Goal: Transaction & Acquisition: Purchase product/service

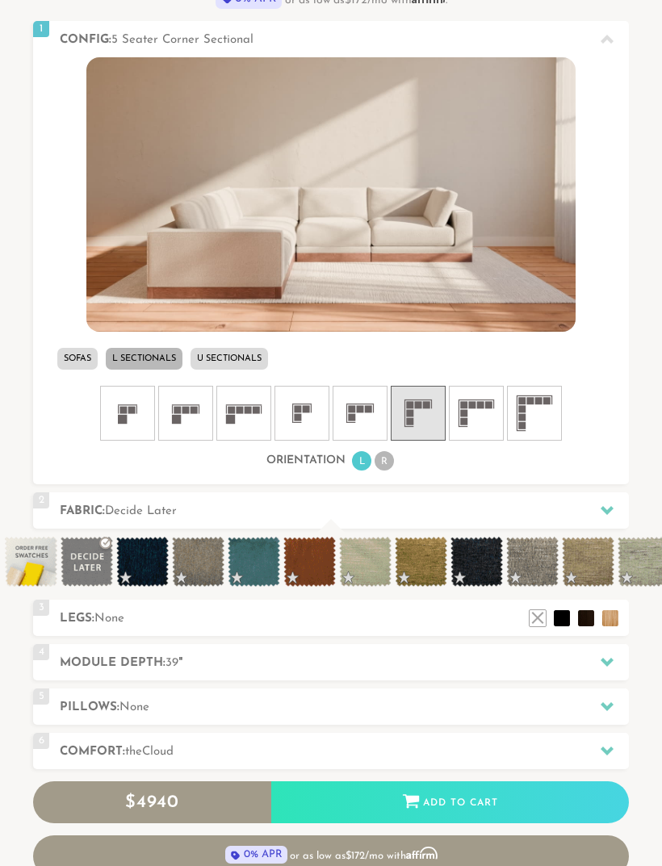
scroll to position [539, 0]
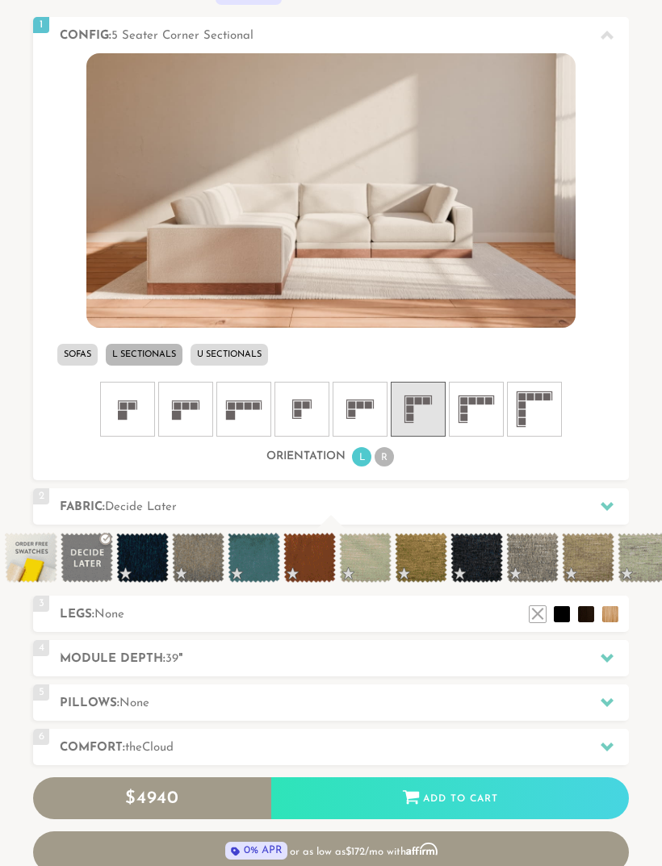
click at [616, 739] on div at bounding box center [607, 747] width 34 height 33
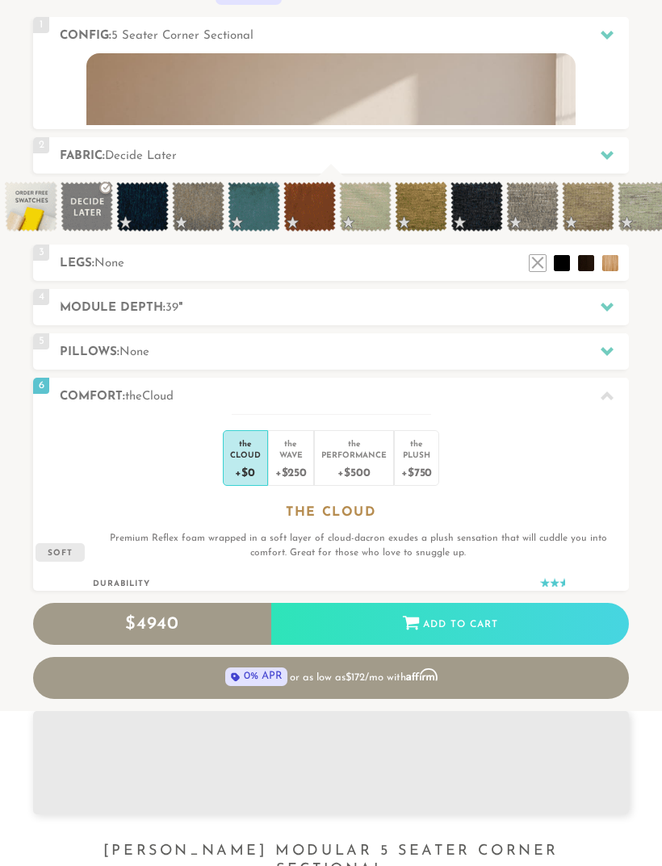
scroll to position [15285, 662]
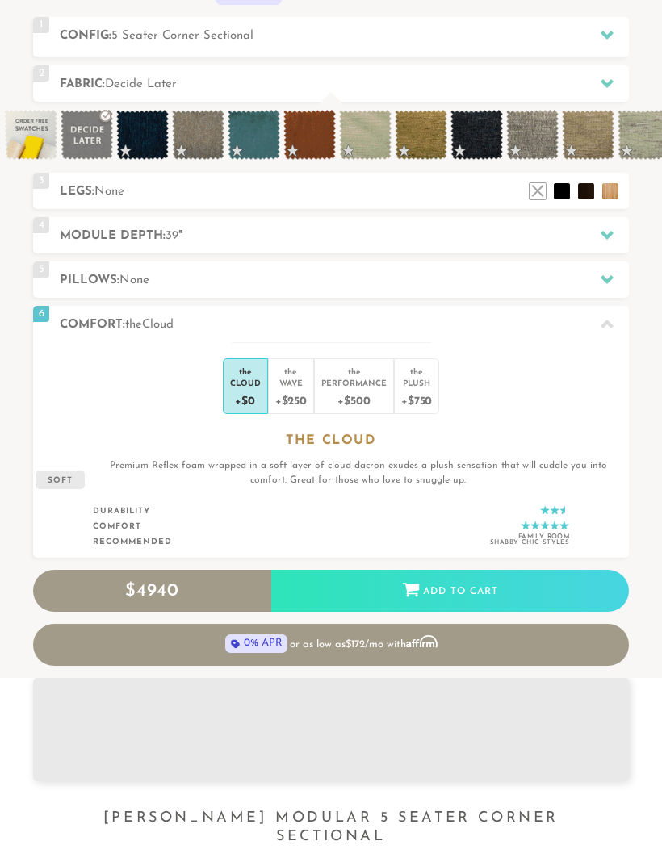
click at [416, 400] on div "+$750" at bounding box center [416, 399] width 31 height 23
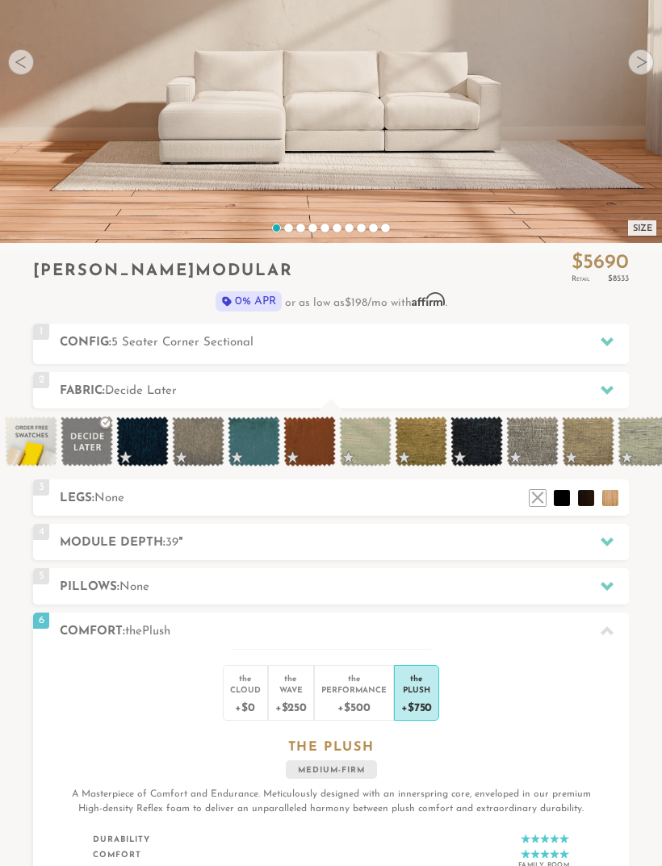
scroll to position [232, 0]
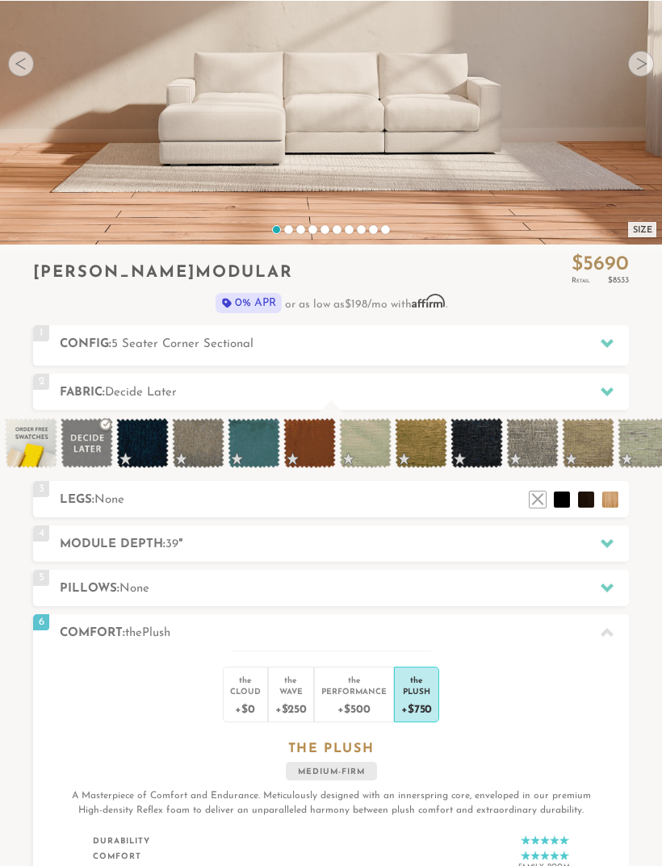
click at [542, 579] on h2 "Pillows: None" at bounding box center [344, 588] width 569 height 19
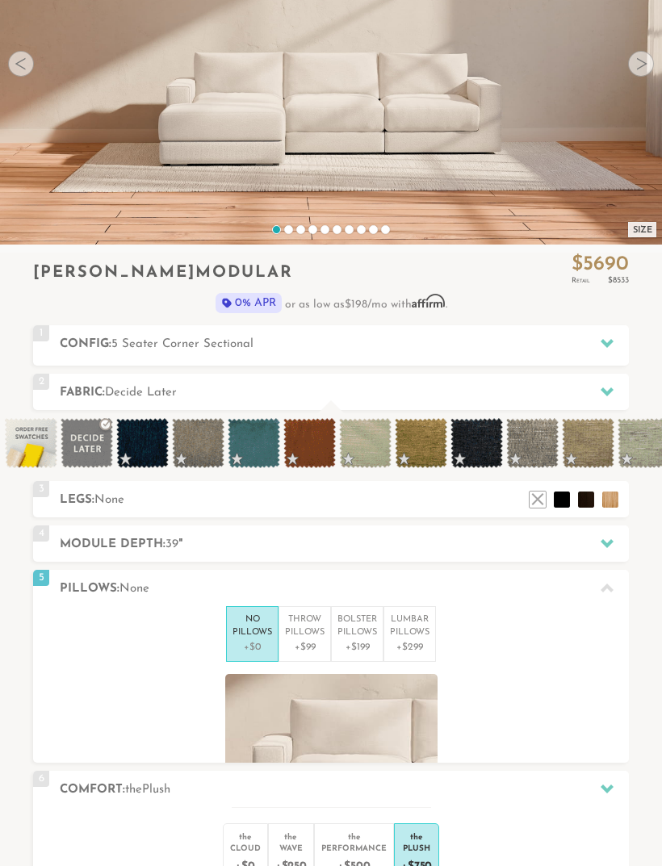
scroll to position [15301, 662]
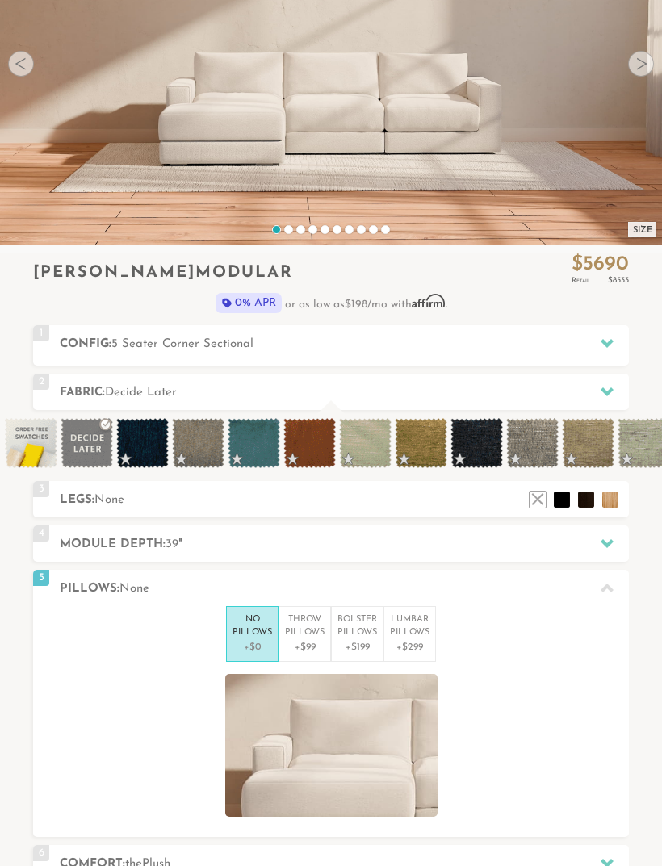
click at [307, 640] on p "+$99" at bounding box center [305, 647] width 40 height 15
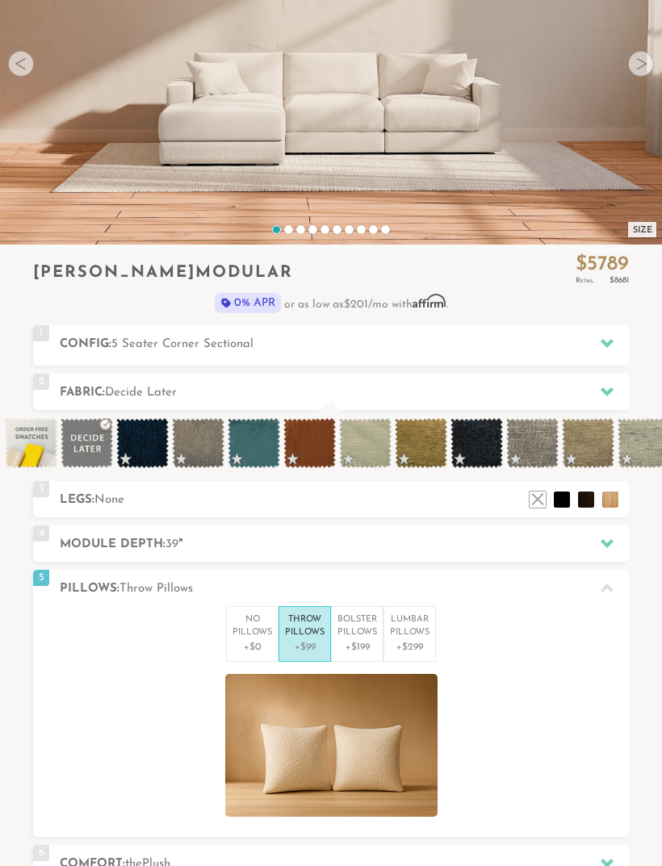
click at [358, 640] on p "+$199" at bounding box center [357, 647] width 40 height 15
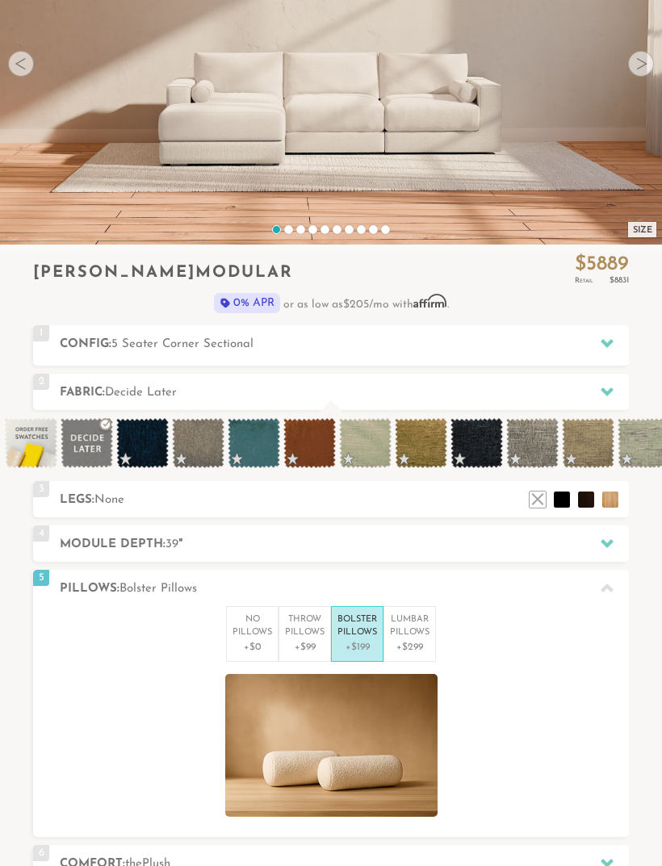
click at [411, 640] on p "+$299" at bounding box center [410, 647] width 40 height 15
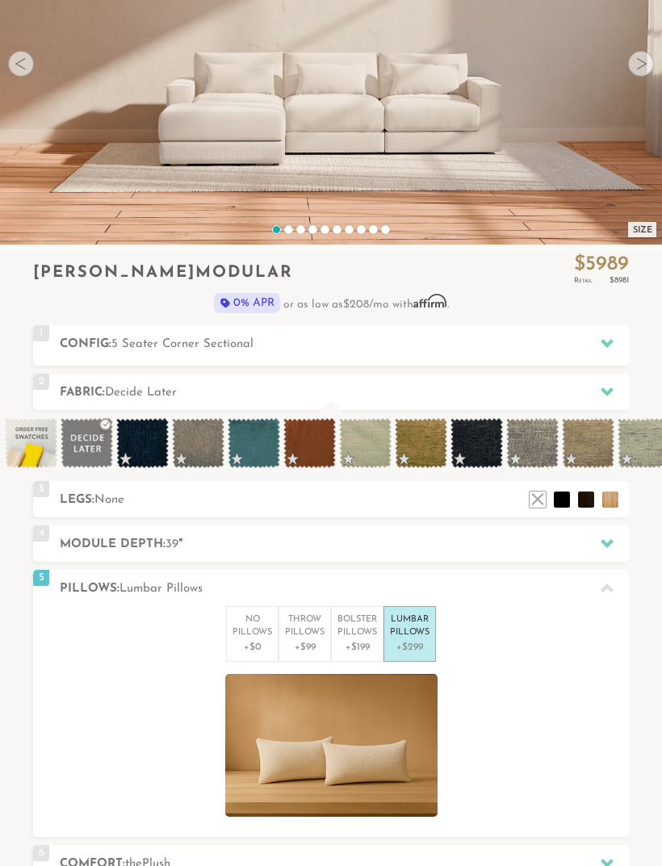
click at [253, 644] on p "+$0" at bounding box center [252, 647] width 40 height 15
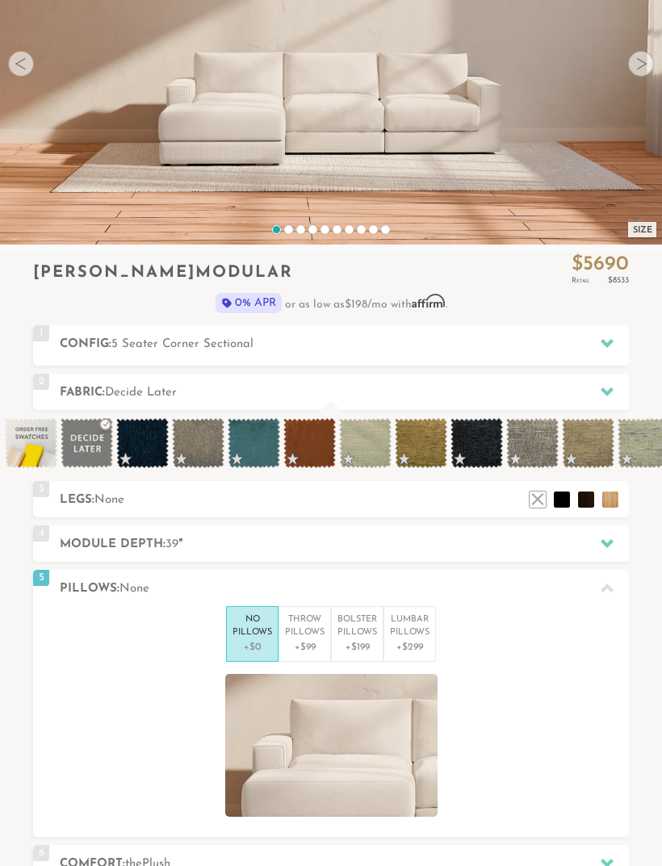
click at [295, 642] on p "+$99" at bounding box center [305, 647] width 40 height 15
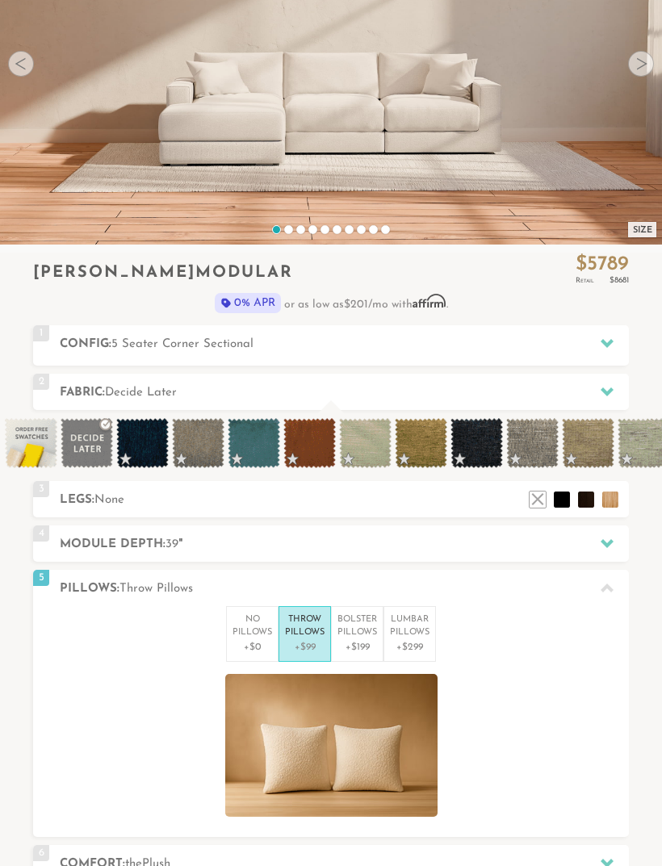
click at [363, 634] on p "Bolster Pillows" at bounding box center [357, 626] width 40 height 27
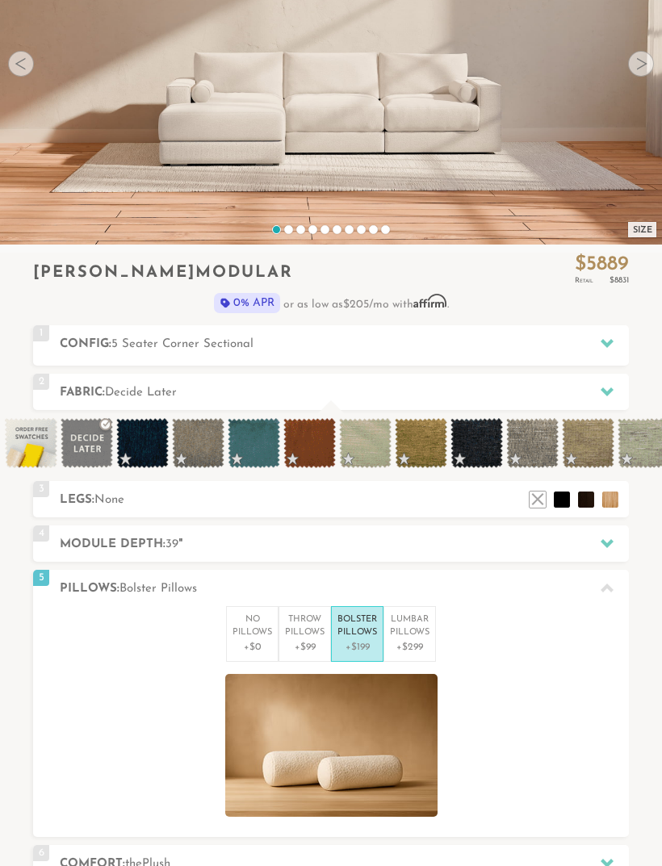
click at [420, 640] on p "+$299" at bounding box center [410, 647] width 40 height 15
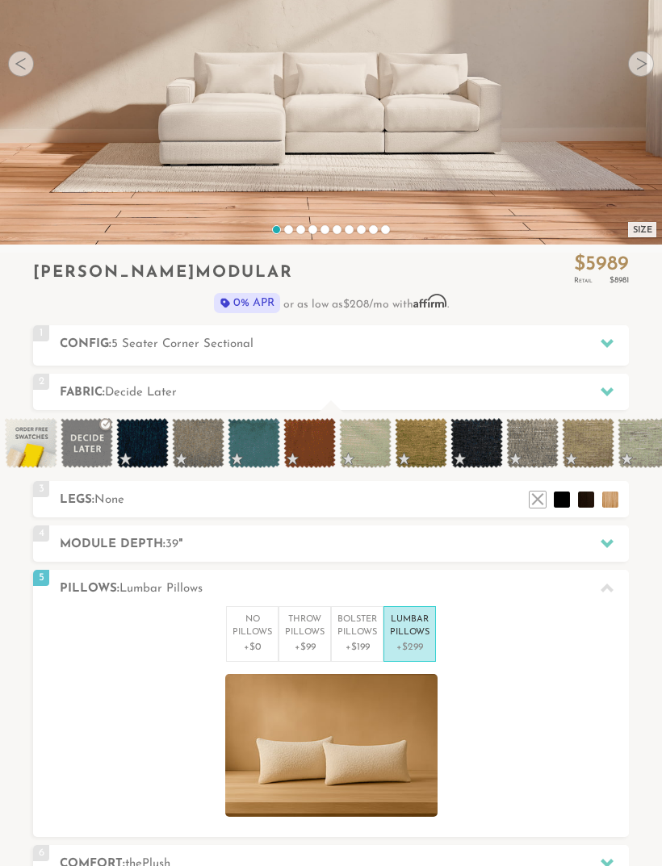
click at [312, 640] on p "+$99" at bounding box center [305, 647] width 40 height 15
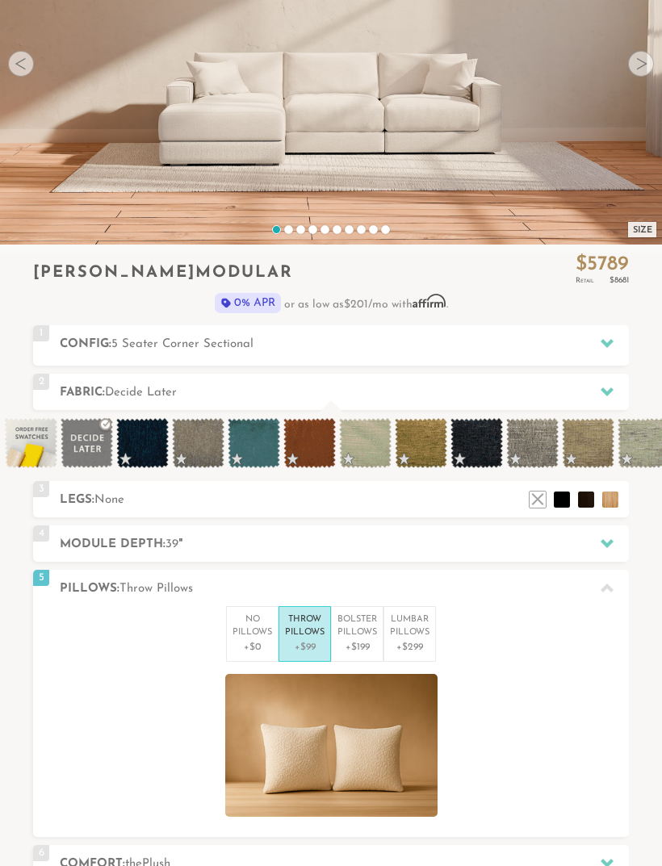
click at [240, 636] on p "No Pillows" at bounding box center [252, 626] width 40 height 27
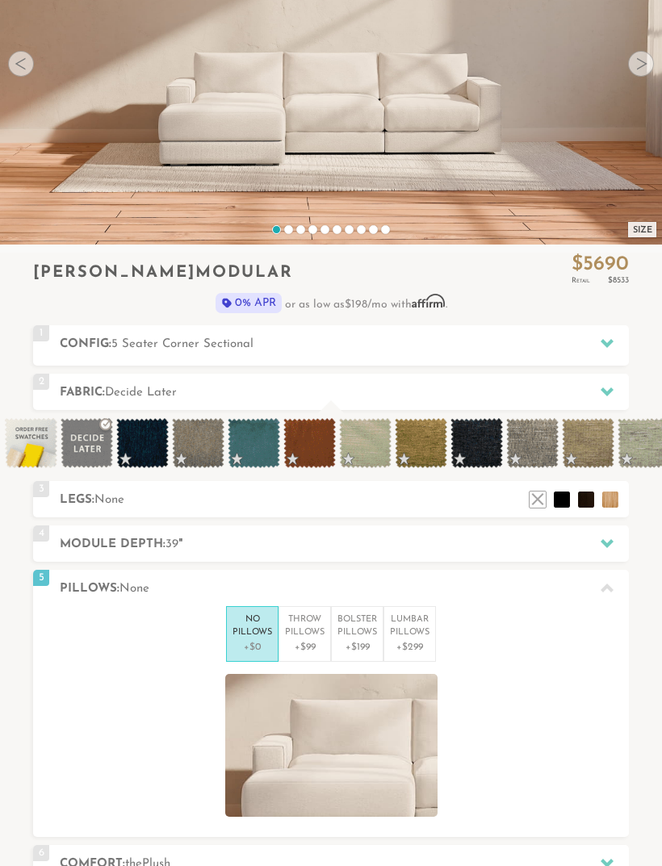
click at [505, 541] on h2 "Module Depth: 39 "" at bounding box center [344, 544] width 569 height 19
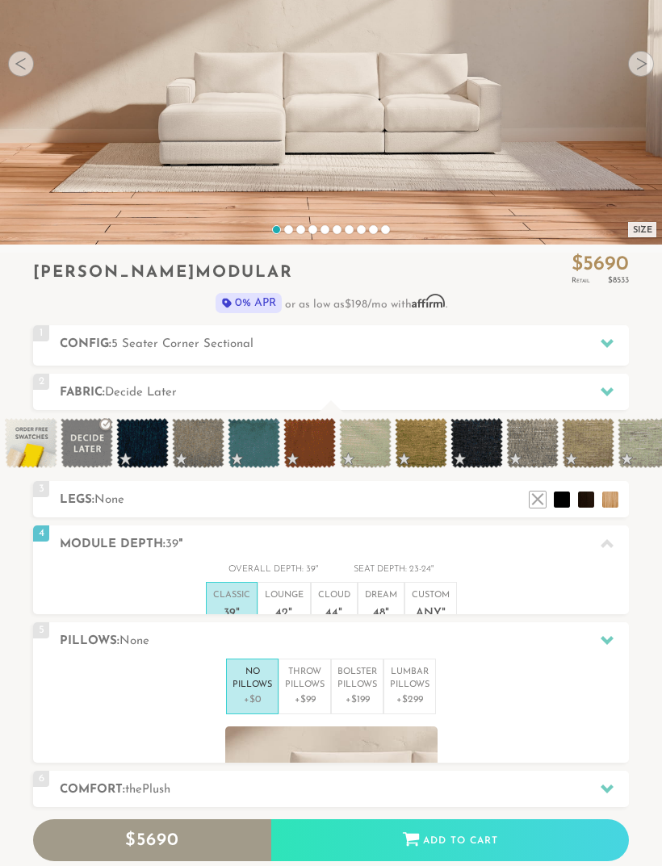
scroll to position [15166, 662]
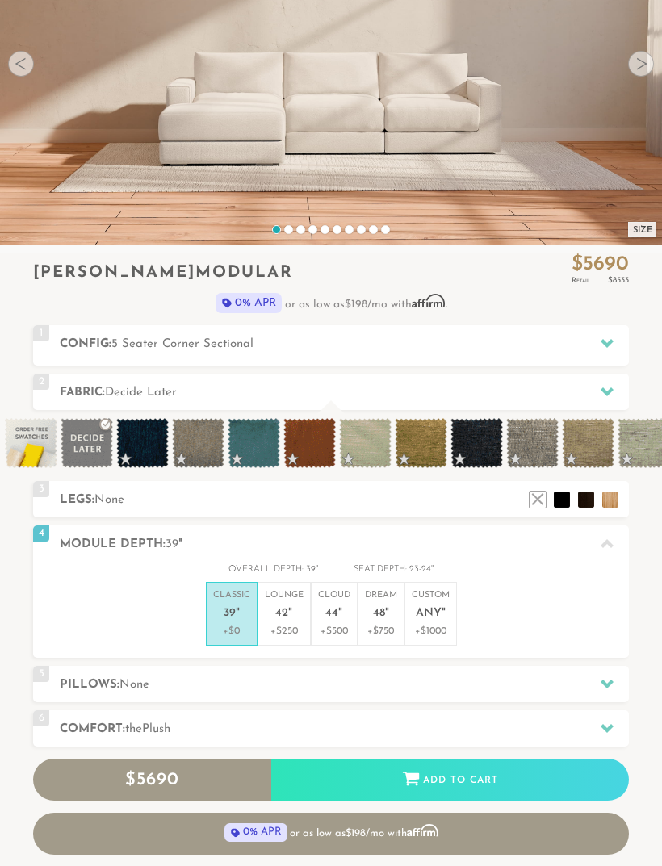
click at [299, 617] on p "Lounge 42 "" at bounding box center [284, 606] width 39 height 35
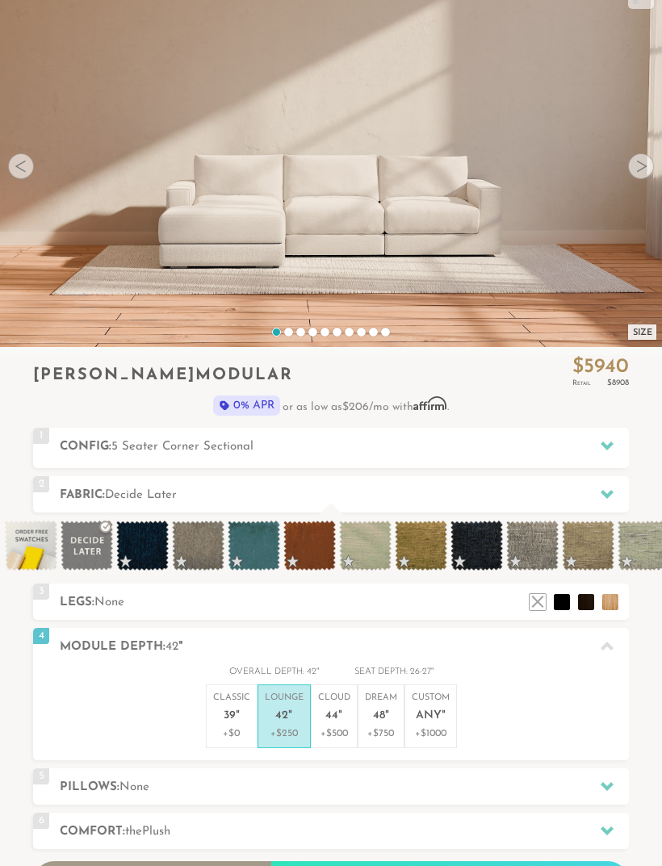
scroll to position [92, 0]
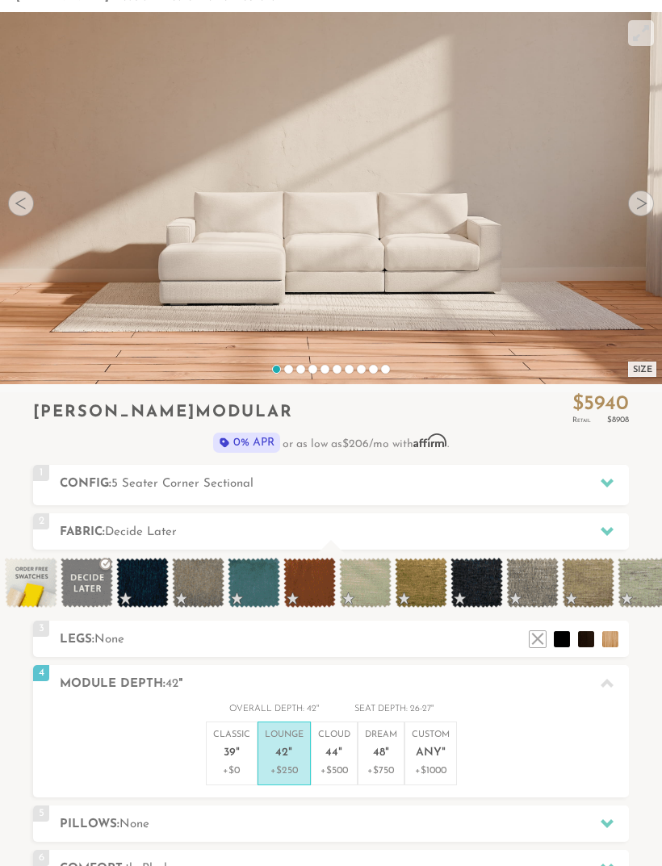
click at [522, 476] on h2 "Config: 5 Seater Corner Sectional" at bounding box center [344, 484] width 569 height 19
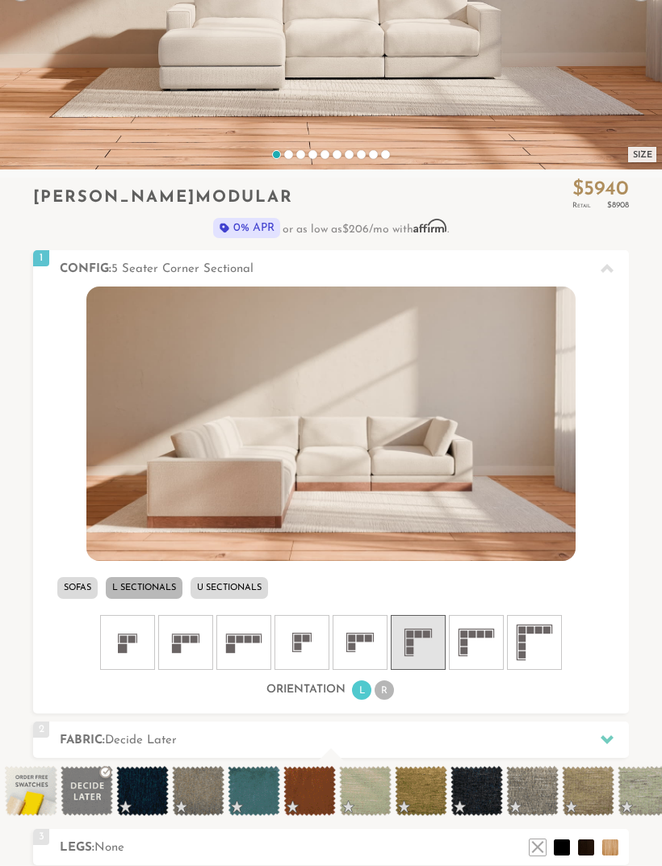
scroll to position [308, 0]
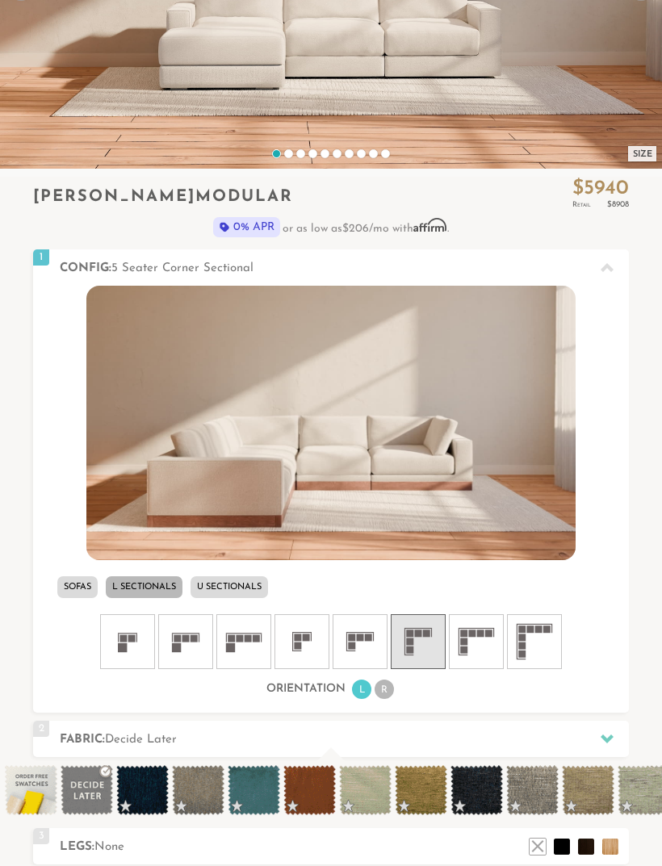
click at [220, 588] on li "U Sectionals" at bounding box center [228, 587] width 77 height 22
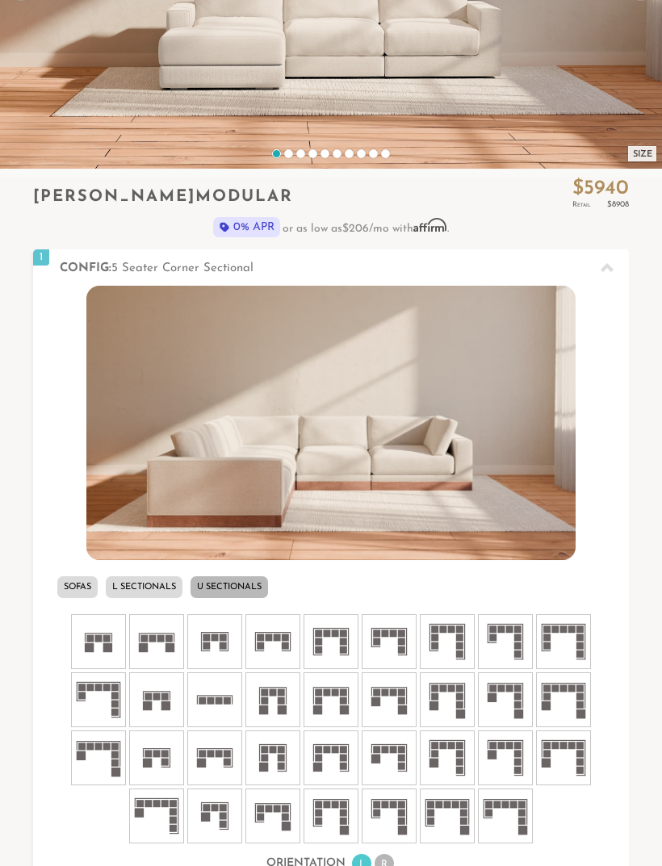
scroll to position [1, 1]
click at [128, 592] on li "L Sectionals" at bounding box center [144, 587] width 77 height 22
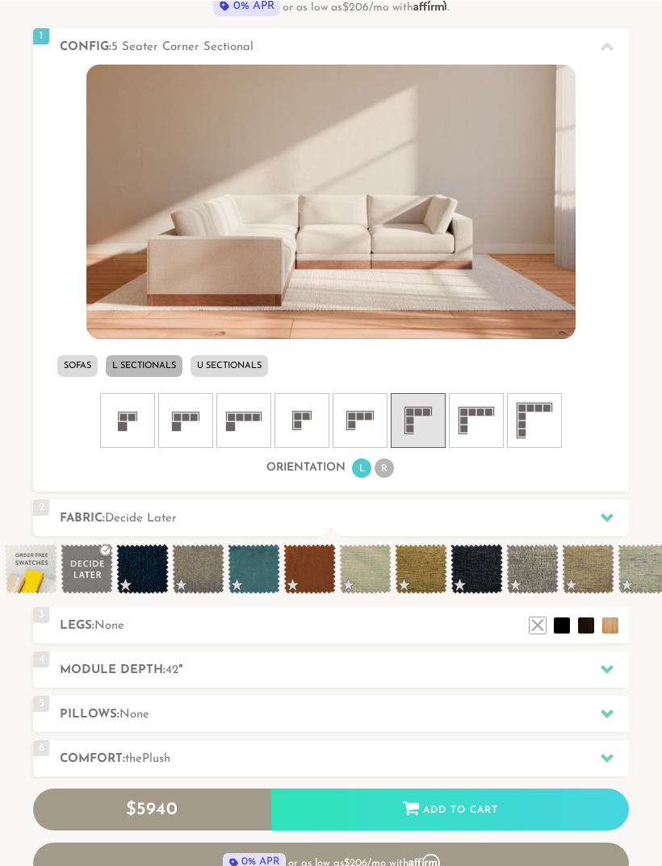
scroll to position [529, 0]
click at [605, 621] on li at bounding box center [610, 625] width 16 height 16
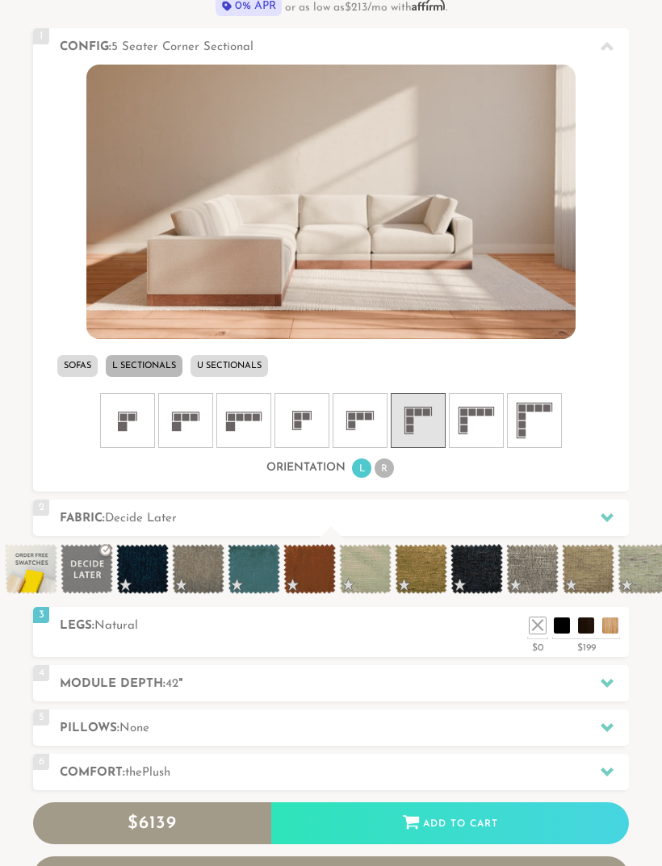
click at [587, 627] on li at bounding box center [586, 625] width 16 height 16
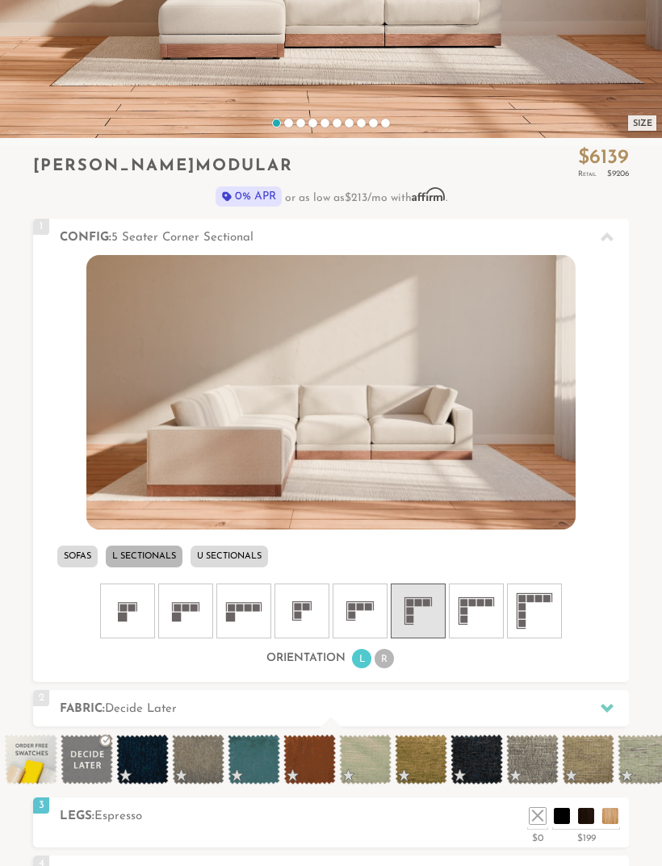
scroll to position [333, 0]
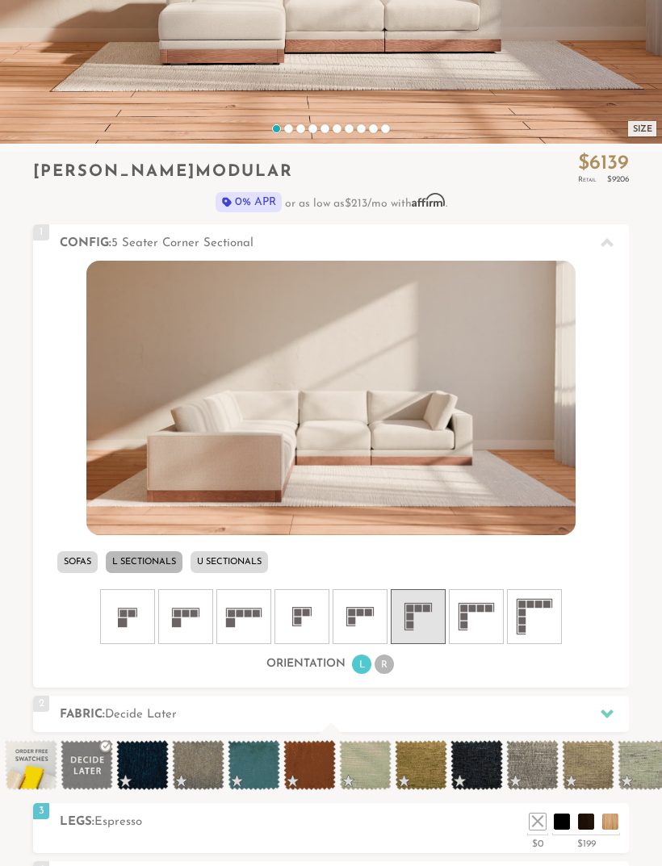
click at [567, 821] on li at bounding box center [562, 822] width 16 height 16
click at [535, 822] on li at bounding box center [537, 822] width 16 height 16
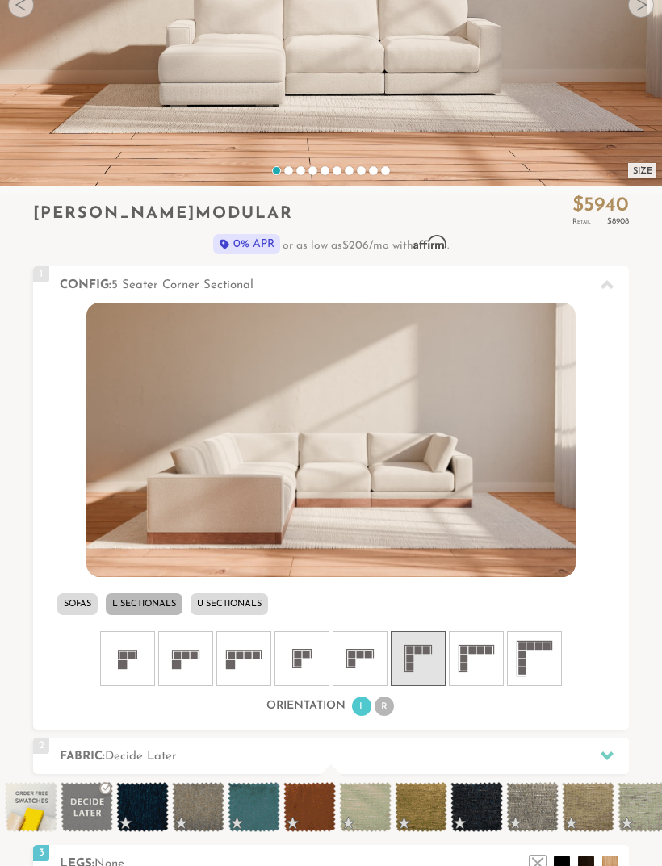
scroll to position [329, 0]
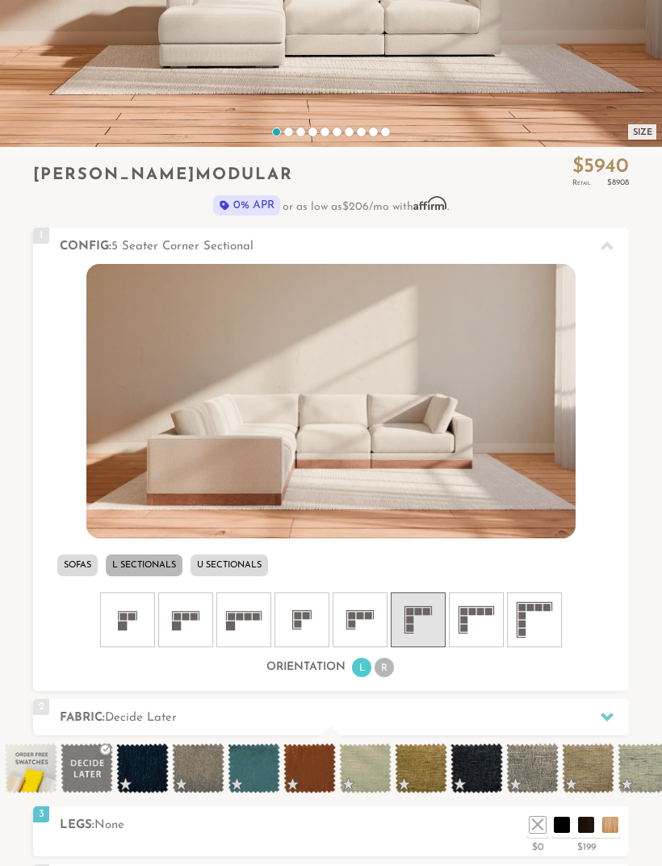
click at [563, 827] on li at bounding box center [562, 825] width 16 height 16
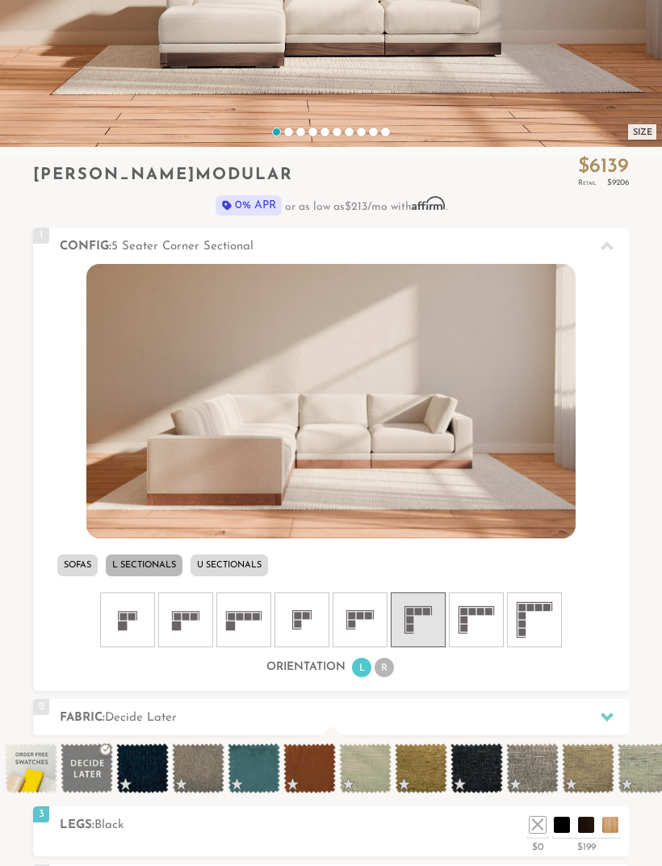
click at [582, 823] on li at bounding box center [586, 825] width 16 height 16
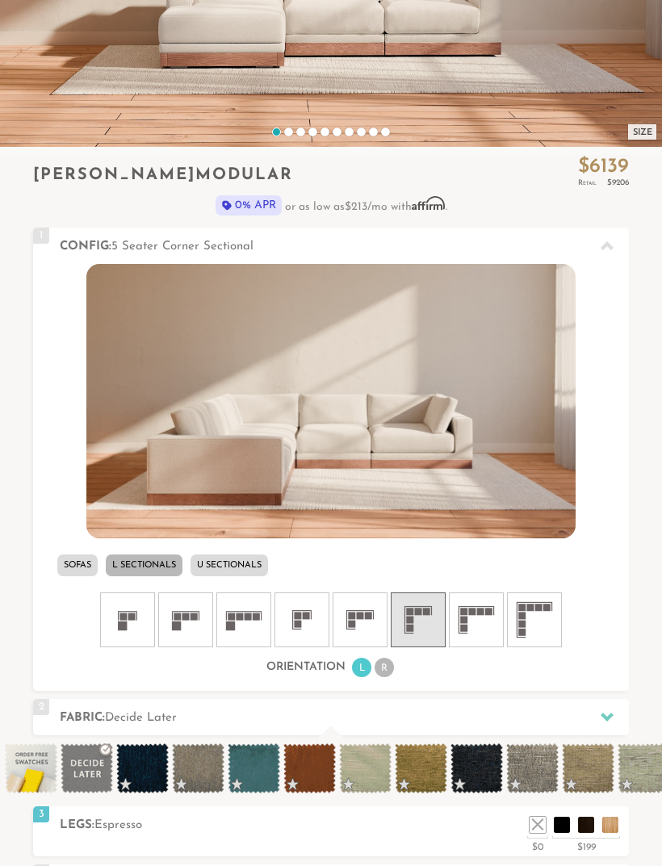
click at [605, 821] on li at bounding box center [610, 825] width 16 height 16
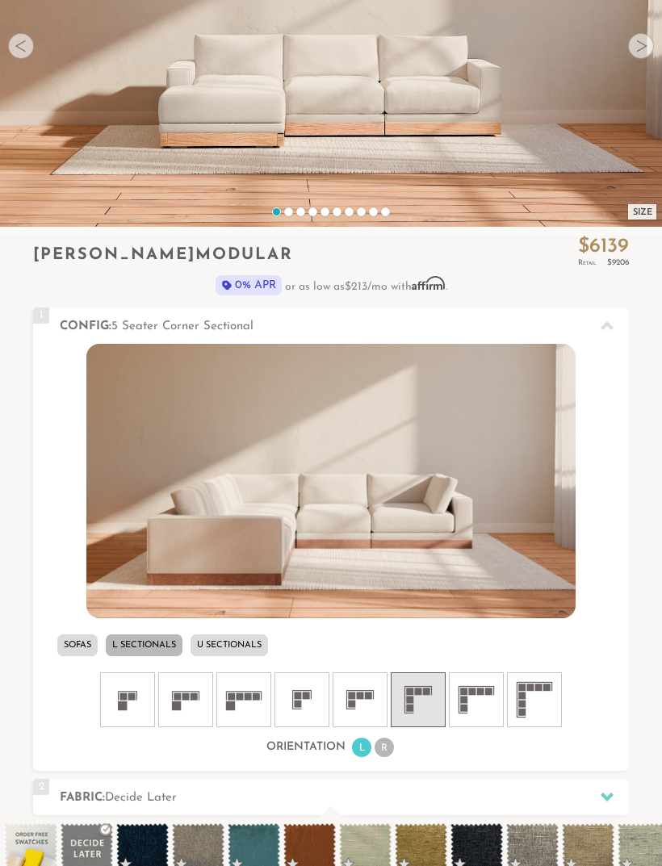
scroll to position [346, 0]
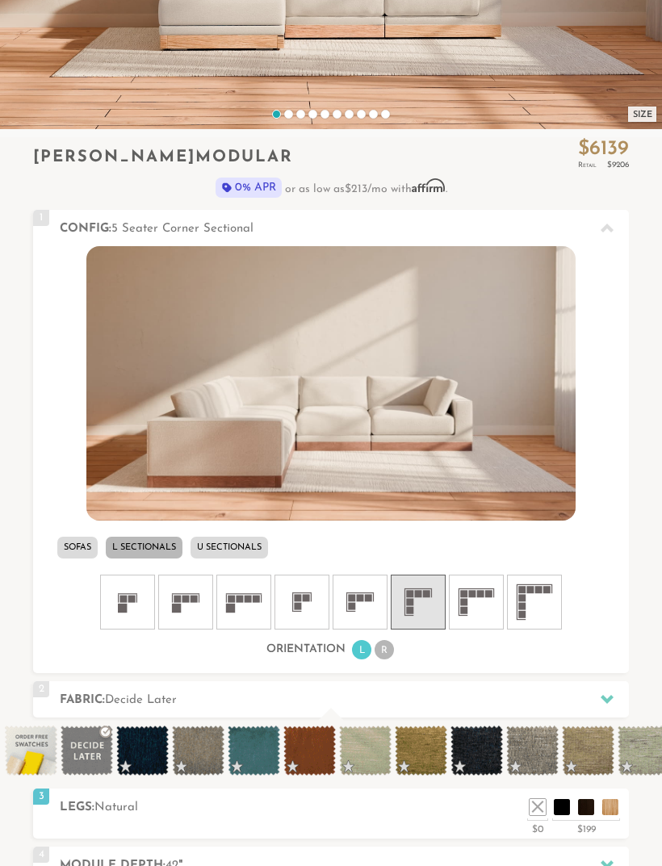
click at [593, 823] on div "$199" at bounding box center [586, 828] width 68 height 15
click at [584, 808] on li at bounding box center [586, 807] width 16 height 16
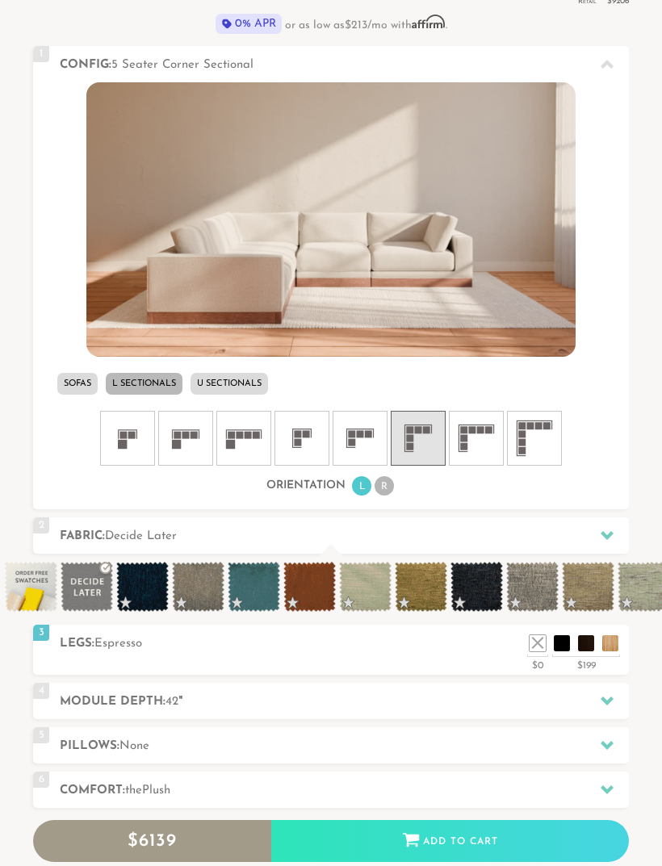
scroll to position [506, 0]
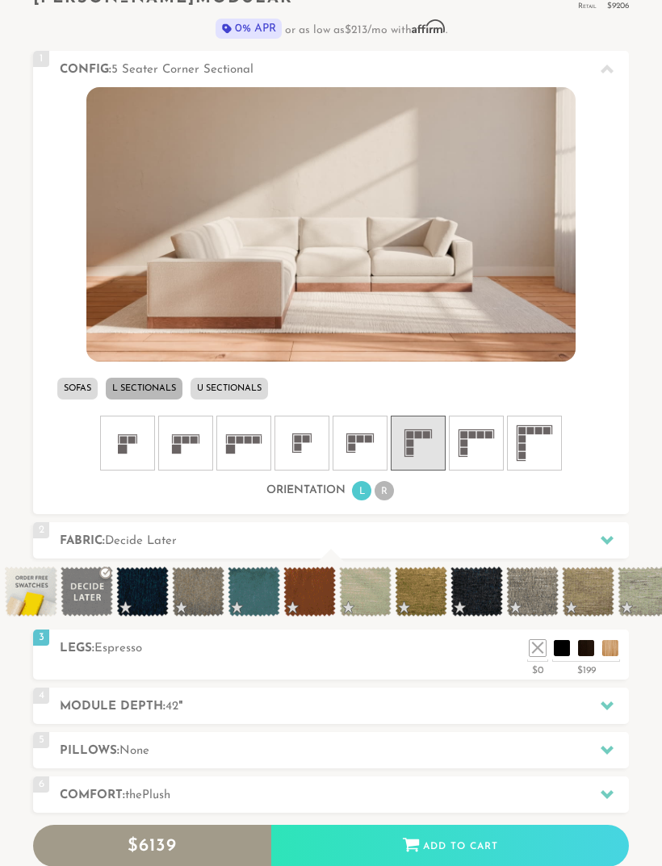
click at [609, 701] on icon at bounding box center [607, 705] width 13 height 13
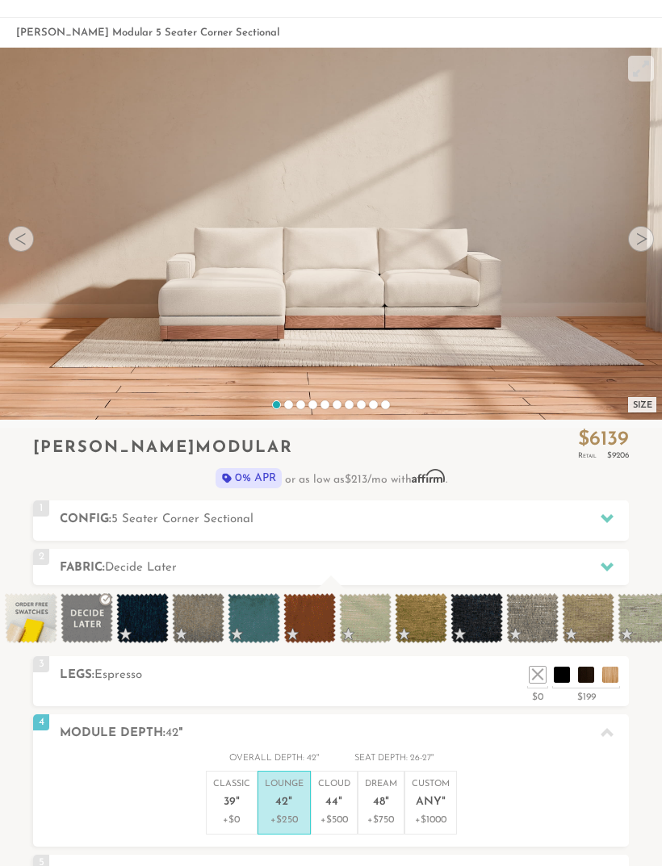
scroll to position [0, 0]
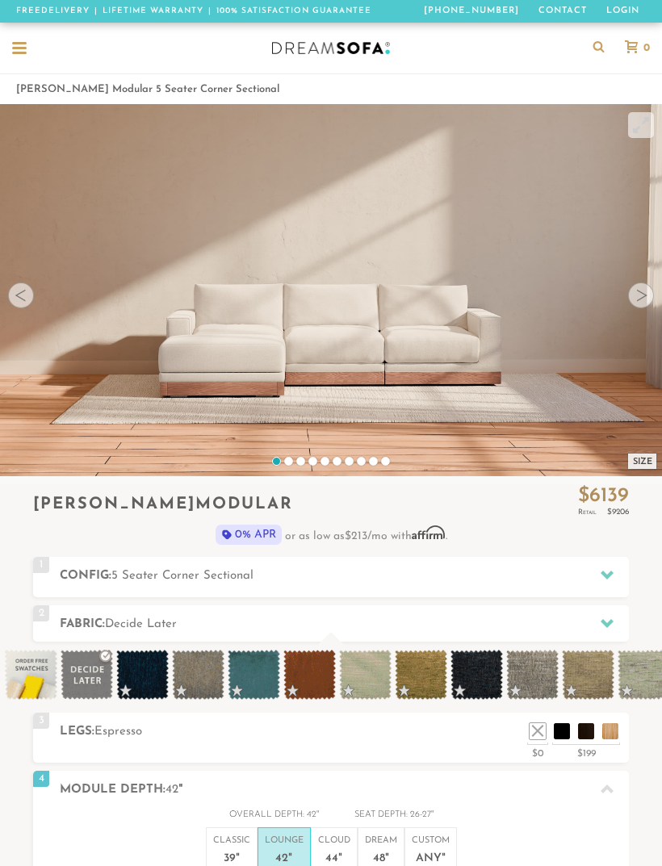
click at [629, 443] on img at bounding box center [331, 435] width 662 height 662
click at [639, 461] on div "Size" at bounding box center [642, 461] width 28 height 15
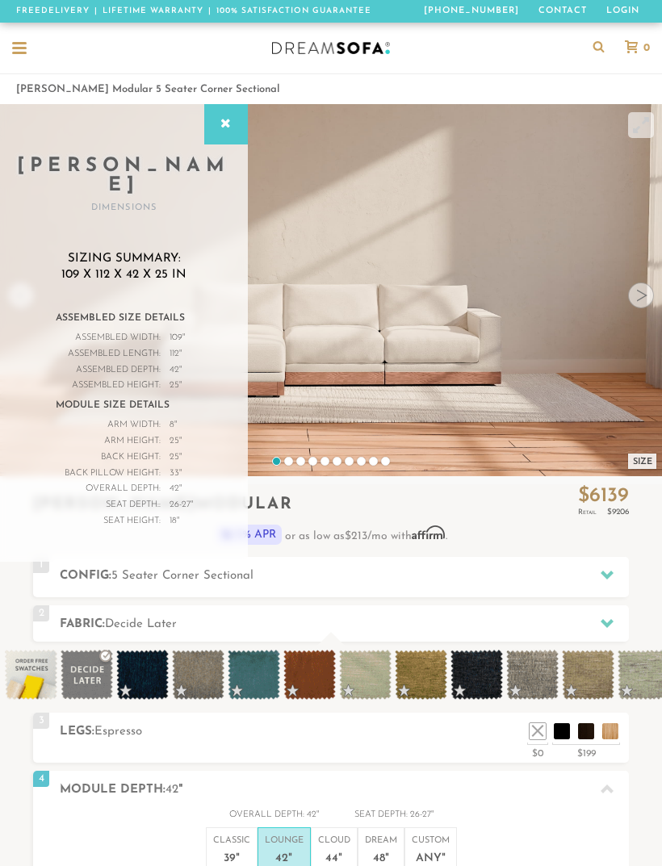
click at [500, 536] on p "0% APR or as low as $213 /mo with Affirm . See if you qualify" at bounding box center [331, 535] width 596 height 20
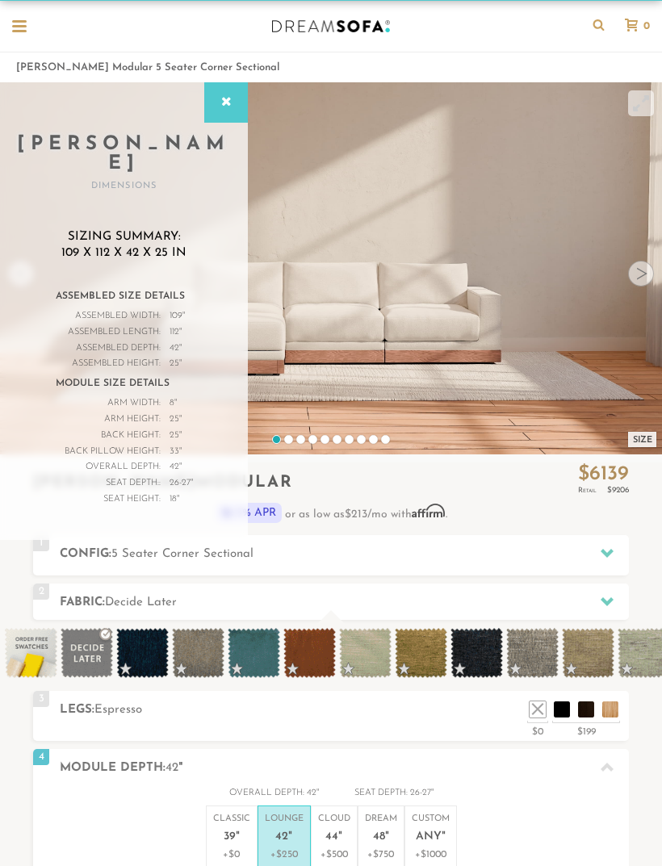
scroll to position [22, 0]
click at [232, 108] on icon at bounding box center [226, 102] width 18 height 13
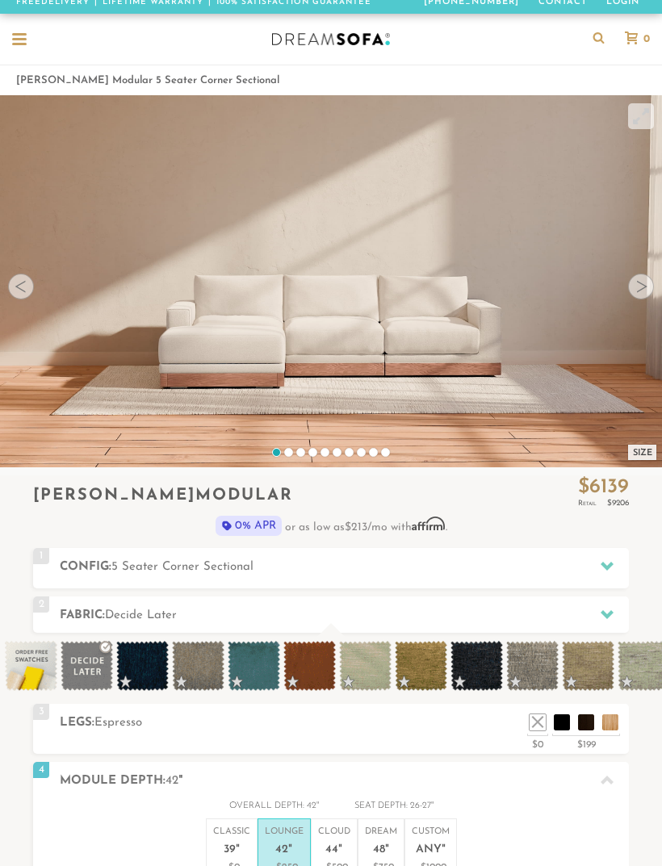
scroll to position [0, 0]
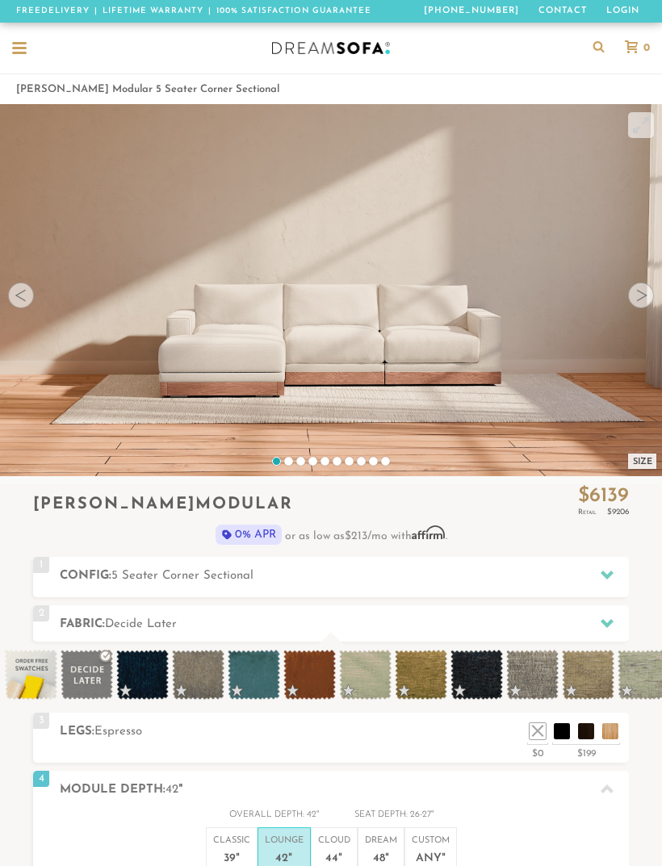
click at [588, 579] on h2 "Config: 5 Seater Corner Sectional" at bounding box center [344, 576] width 569 height 19
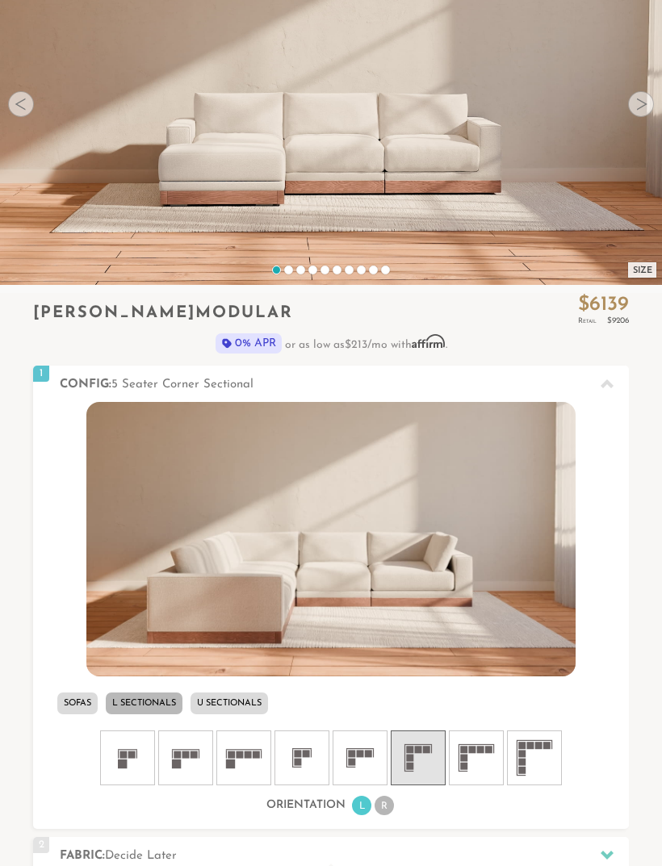
scroll to position [191, 0]
click at [375, 759] on icon at bounding box center [360, 758] width 48 height 48
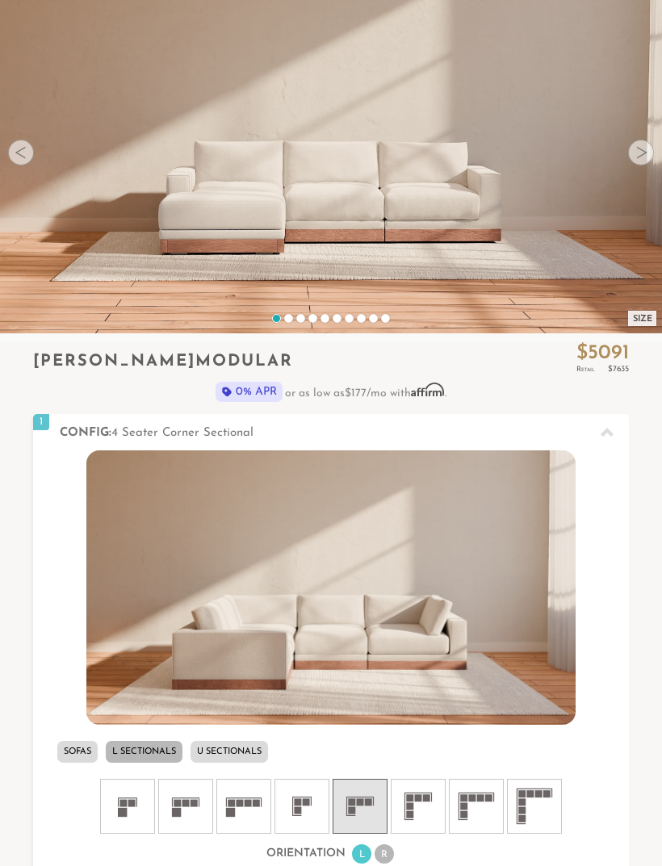
scroll to position [140, 0]
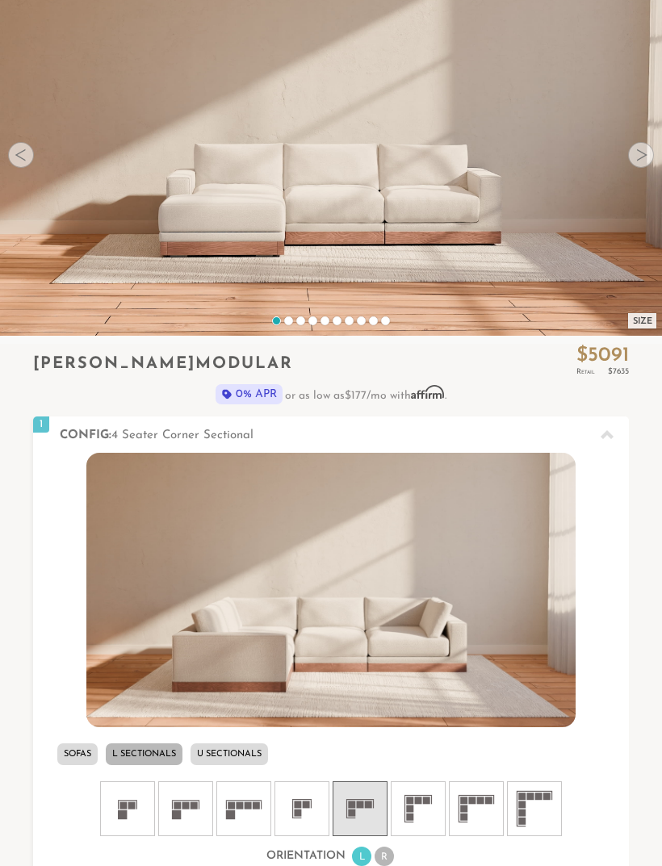
click at [649, 317] on div "Size" at bounding box center [642, 320] width 28 height 15
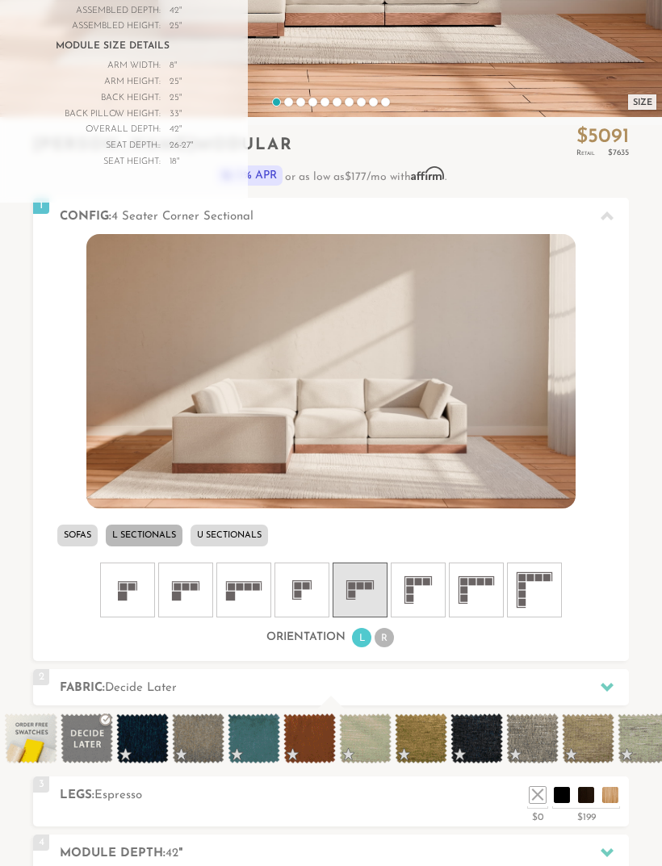
scroll to position [364, 0]
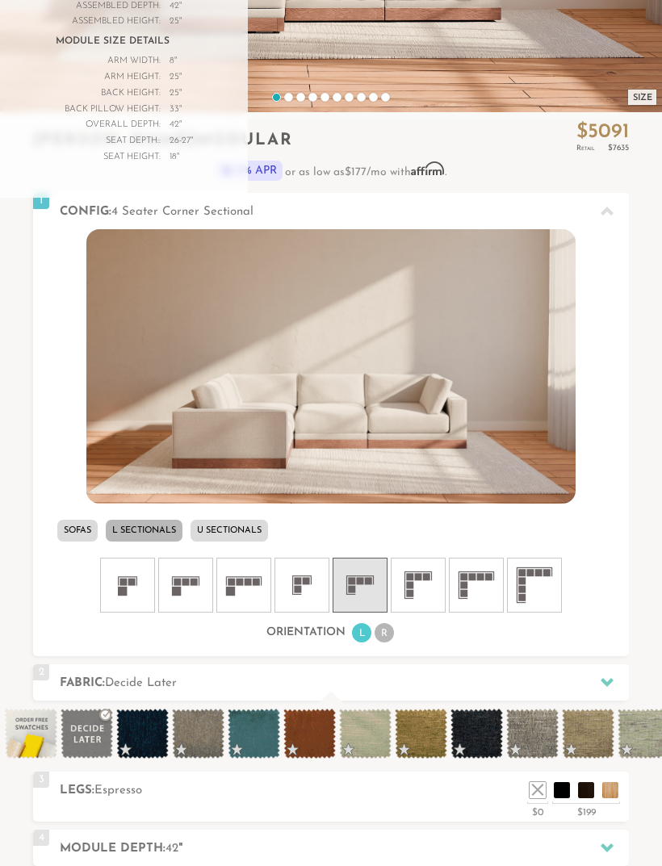
click at [418, 742] on span at bounding box center [421, 734] width 52 height 50
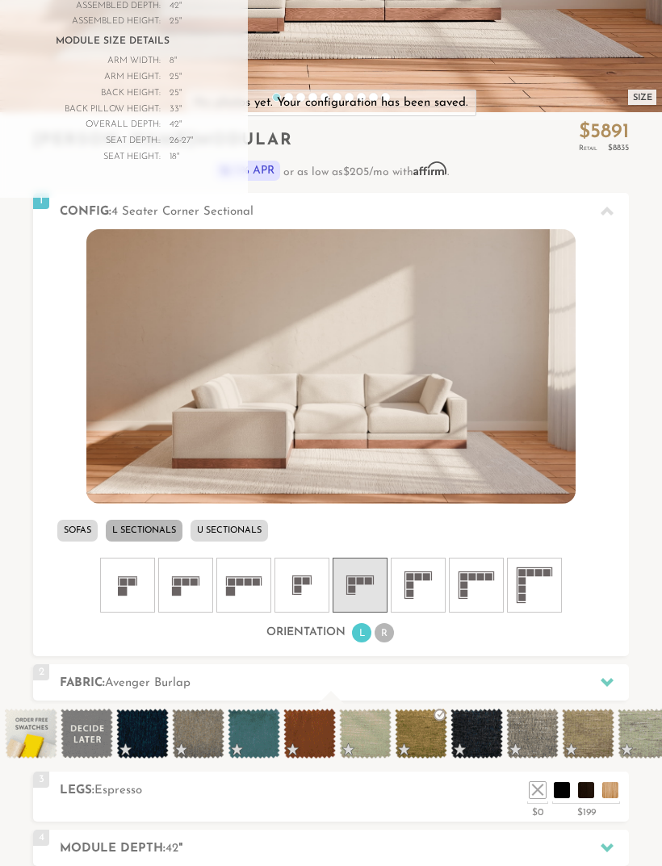
click at [427, 726] on span at bounding box center [421, 734] width 52 height 50
click at [487, 737] on span at bounding box center [476, 734] width 52 height 50
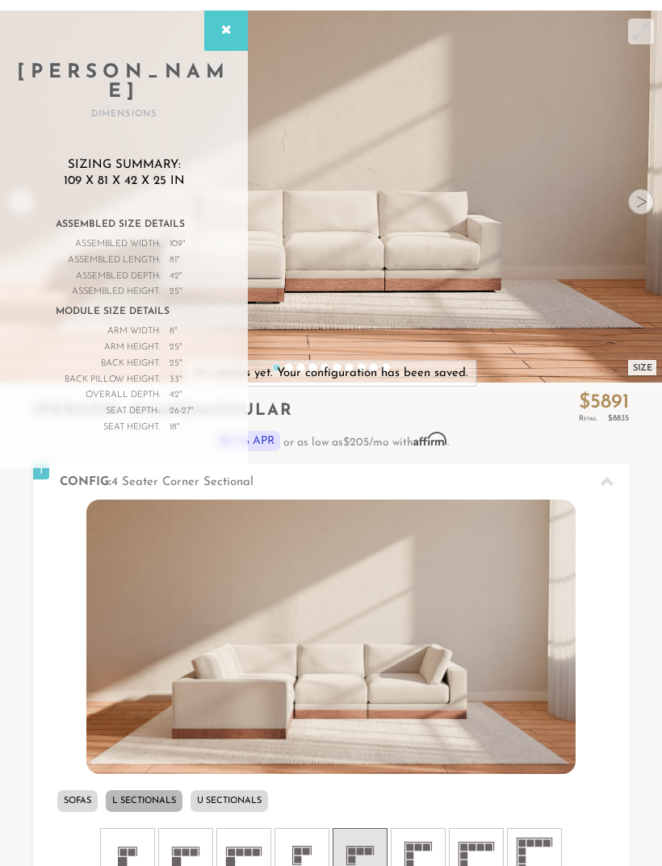
scroll to position [92, 0]
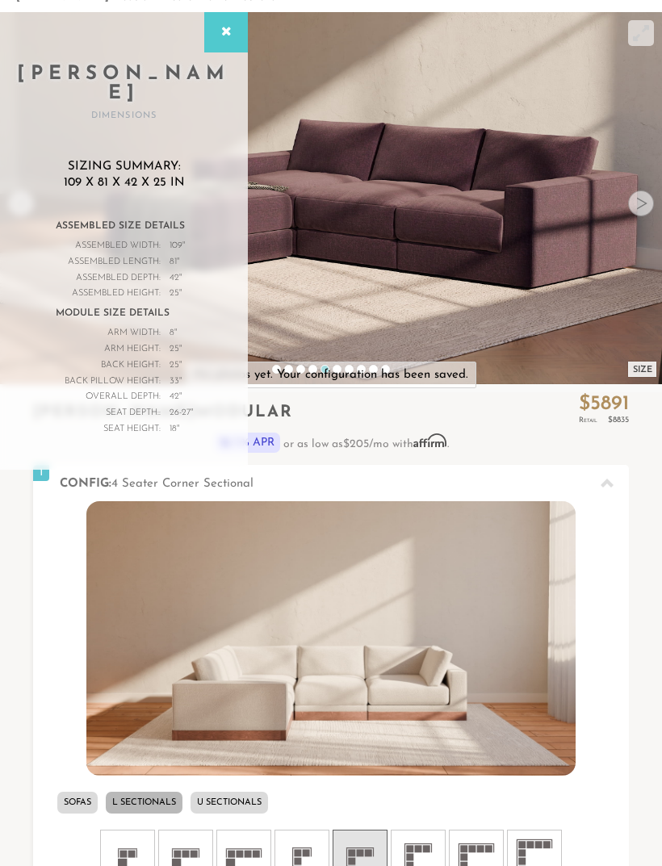
click at [642, 206] on div at bounding box center [641, 203] width 26 height 26
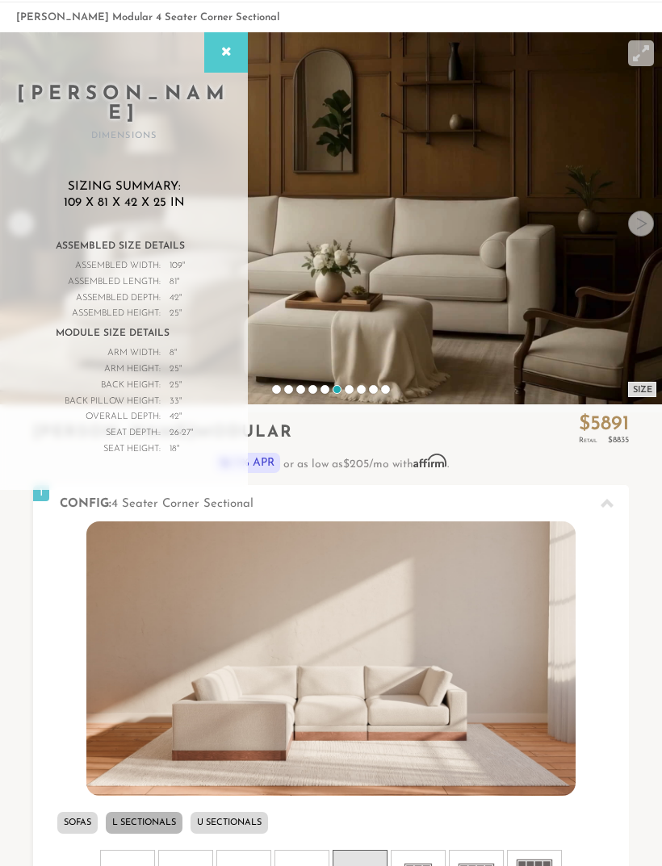
scroll to position [72, 0]
click at [639, 227] on div at bounding box center [641, 224] width 26 height 26
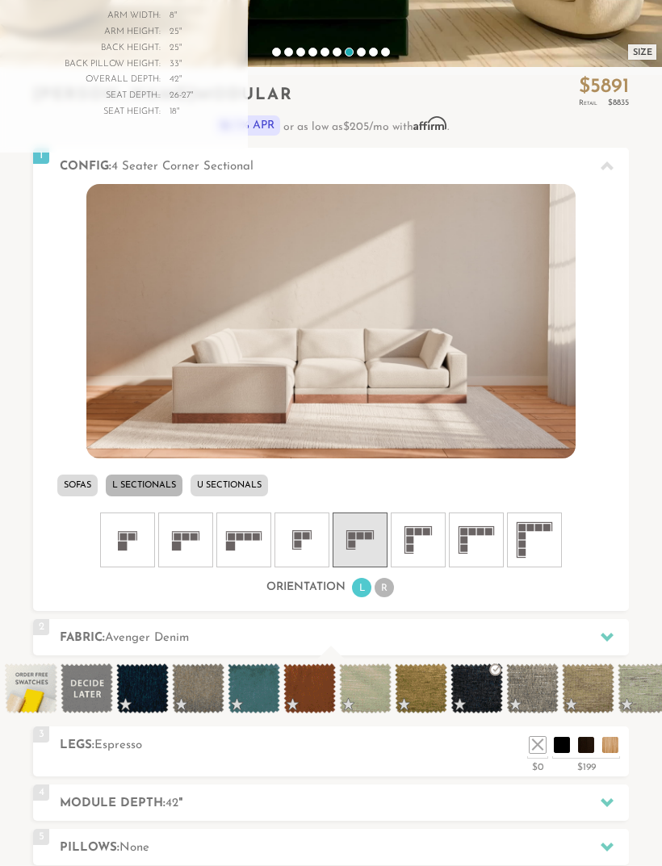
scroll to position [0, 0]
click at [627, 638] on h2 "Fabric: Avenger Denim" at bounding box center [344, 638] width 569 height 19
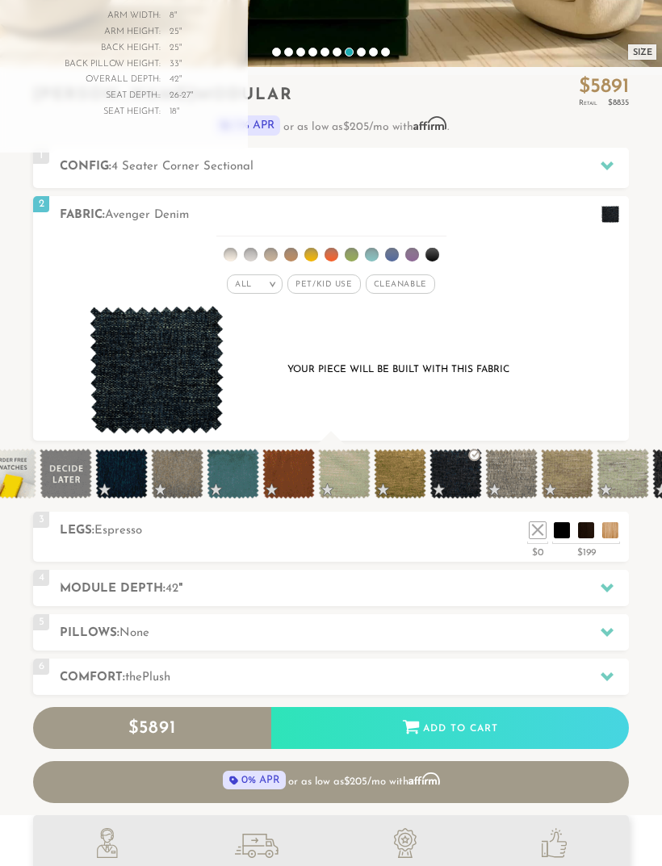
scroll to position [0, 75]
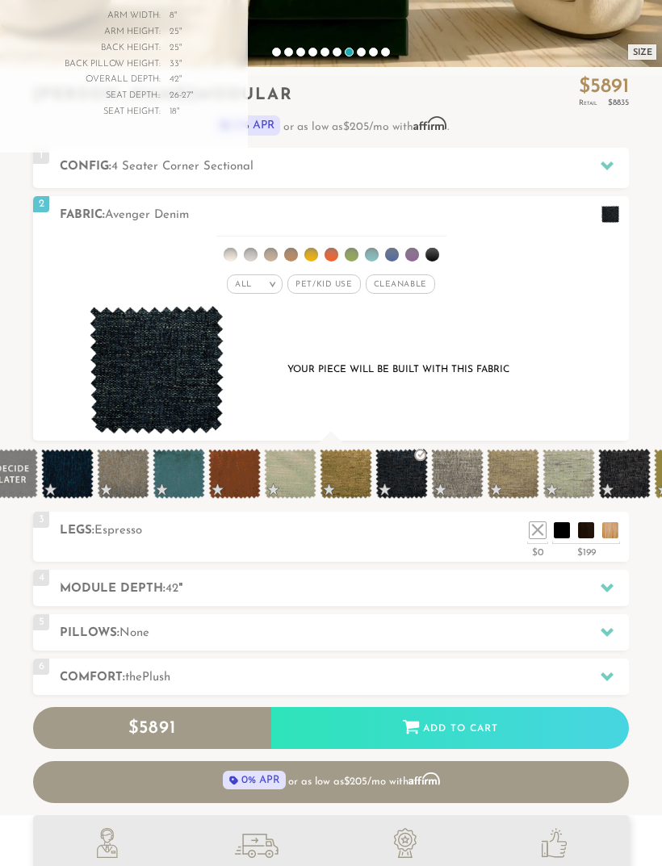
click at [322, 282] on span "Pet/Kid Use x" at bounding box center [323, 283] width 73 height 19
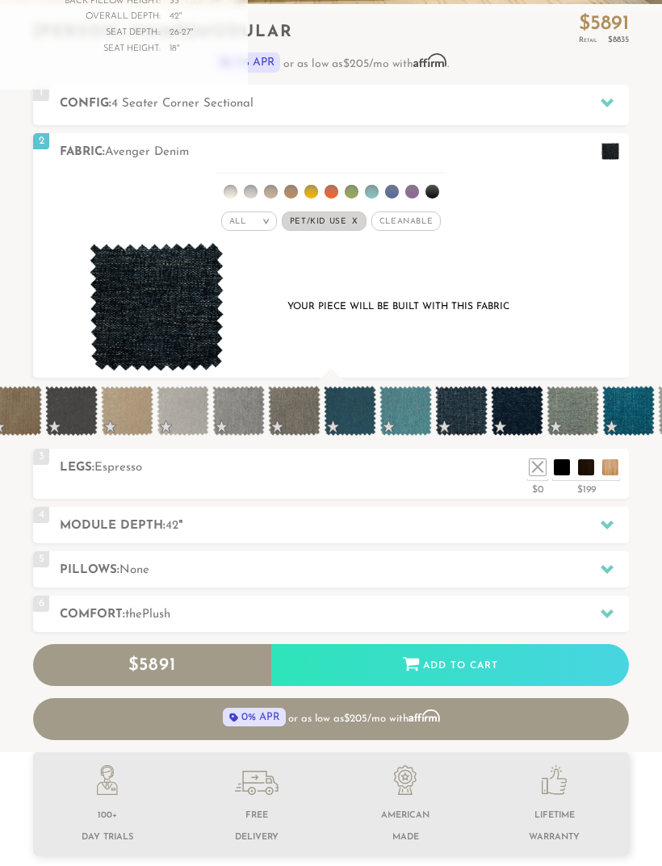
scroll to position [475, 0]
